Goal: Transaction & Acquisition: Purchase product/service

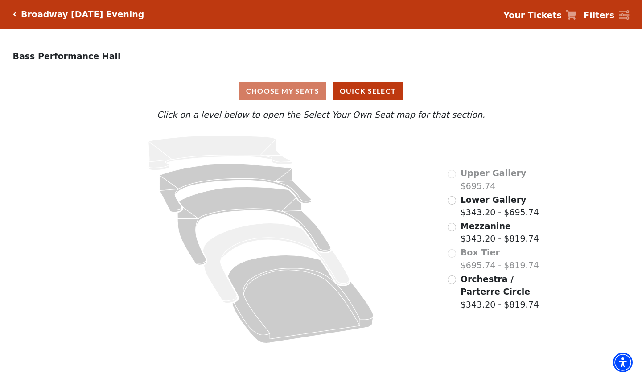
click at [510, 229] on label "Mezzanine $343.20 - $819.74" at bounding box center [500, 232] width 79 height 25
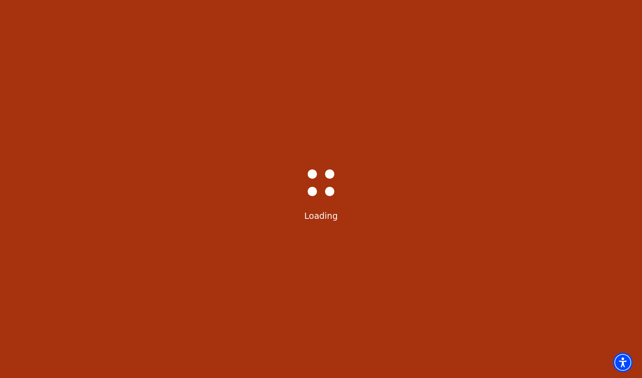
click at [510, 229] on div "Bass-Hall_Loader-Med-Gray Loading" at bounding box center [321, 189] width 642 height 378
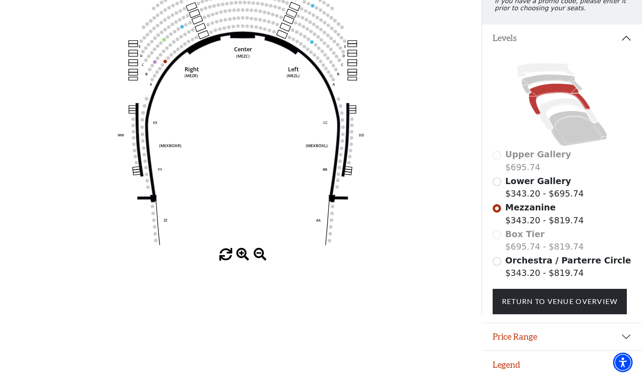
scroll to position [134, 0]
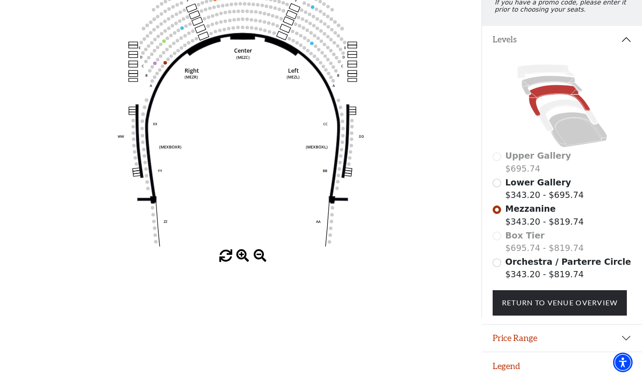
click at [242, 253] on span at bounding box center [242, 256] width 13 height 13
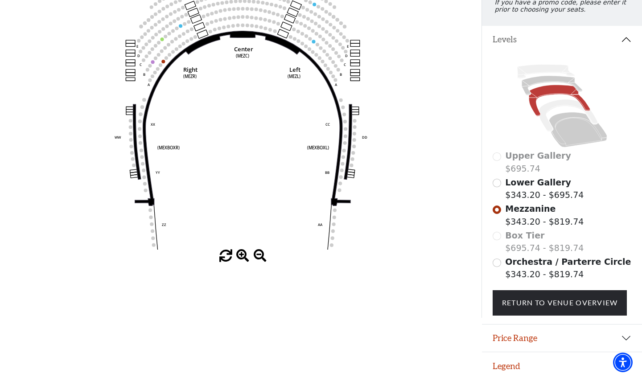
click at [498, 259] on input "Orchestra / Parterre Circle$343.20 - $819.74\a" at bounding box center [497, 263] width 8 height 8
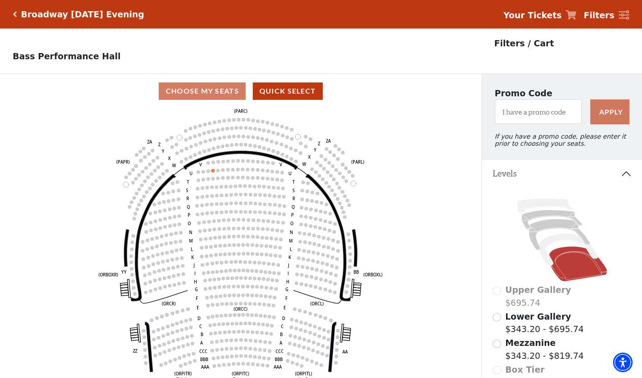
scroll to position [41, 0]
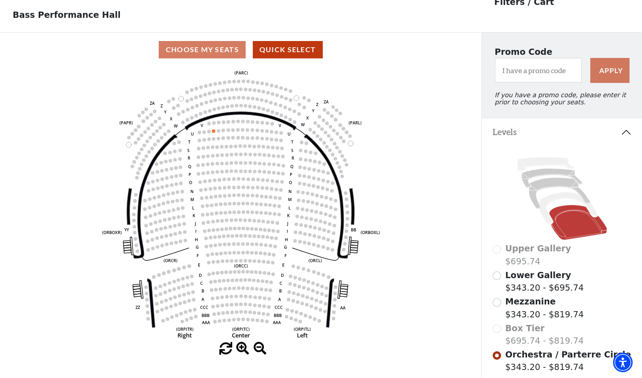
click at [241, 261] on circle at bounding box center [241, 261] width 4 height 4
click at [269, 261] on circle at bounding box center [269, 263] width 4 height 4
click at [257, 205] on circle at bounding box center [257, 204] width 4 height 4
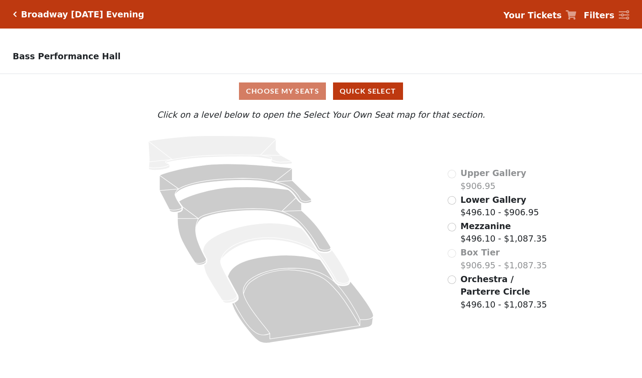
click at [516, 240] on label "Mezzanine $496.10 - $1,087.35" at bounding box center [504, 232] width 87 height 25
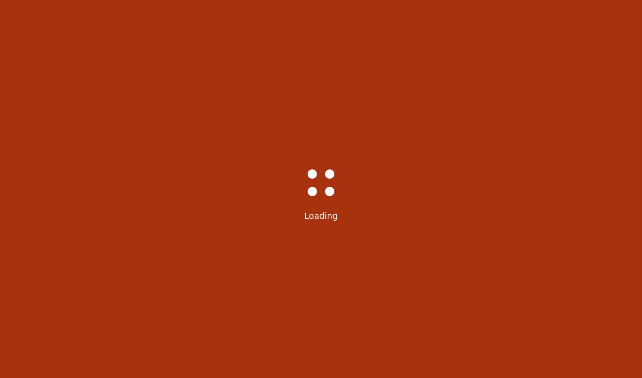
click at [516, 240] on div "Bass-Hall_Loader-Med-Gray Loading" at bounding box center [321, 189] width 642 height 378
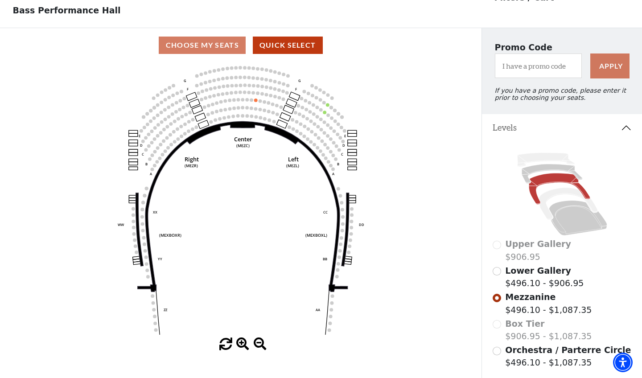
scroll to position [48, 0]
